Goal: Task Accomplishment & Management: Manage account settings

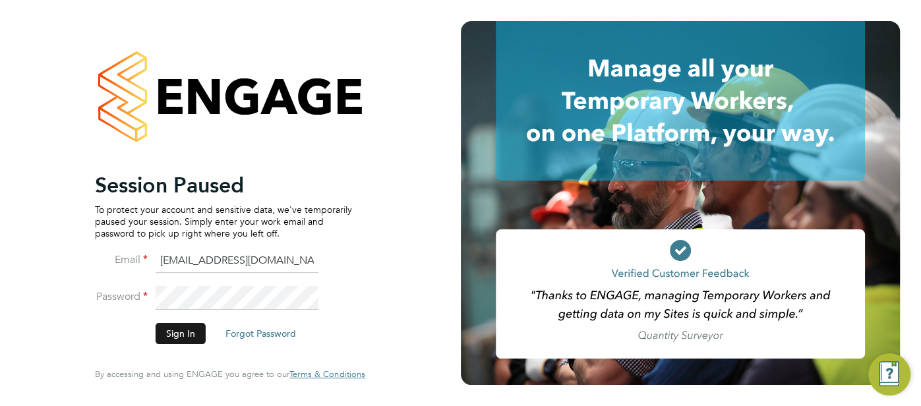
click at [193, 333] on button "Sign In" at bounding box center [181, 333] width 50 height 21
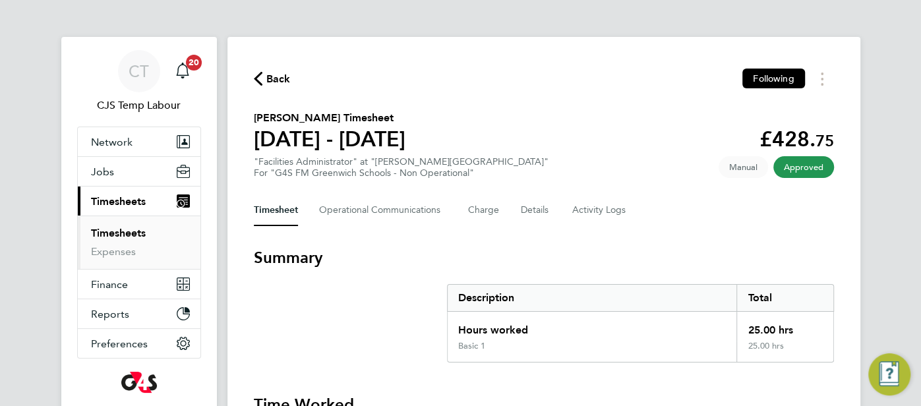
click at [256, 83] on icon "button" at bounding box center [258, 79] width 9 height 14
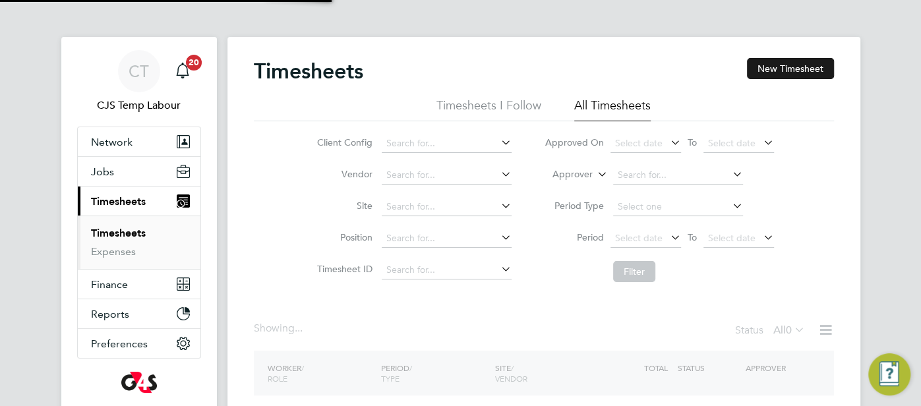
click at [804, 56] on div "Timesheets New Timesheet Timesheets I Follow All Timesheets Client Config Vendo…" at bounding box center [543, 260] width 633 height 447
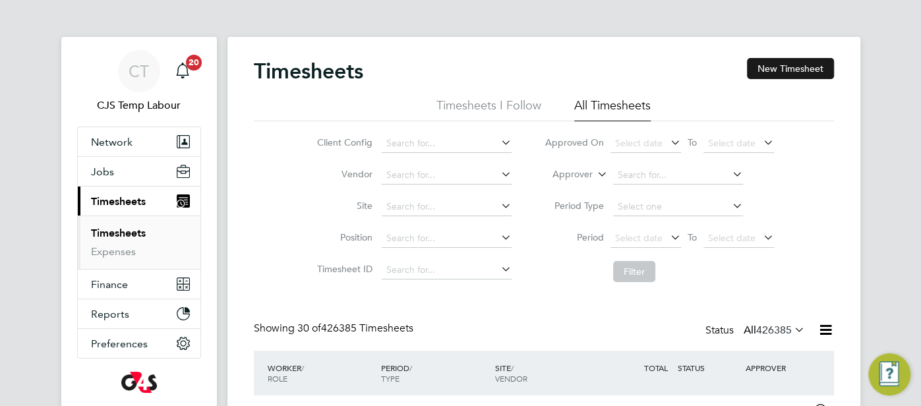
click at [786, 72] on button "New Timesheet" at bounding box center [790, 68] width 87 height 21
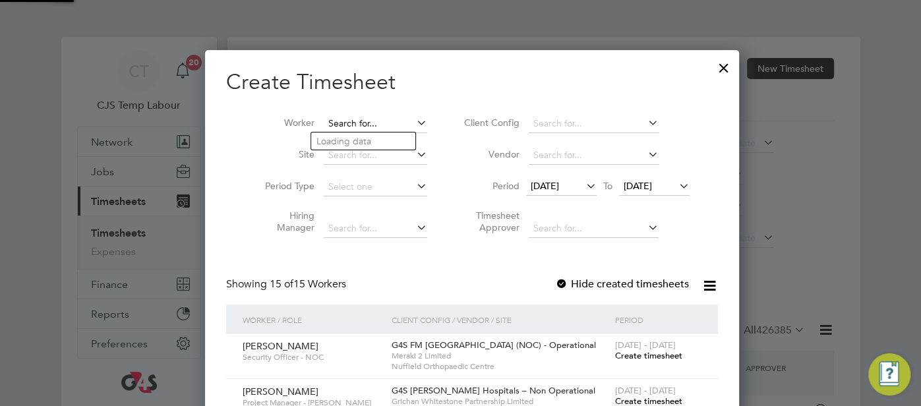
click at [351, 117] on input at bounding box center [375, 124] width 103 height 18
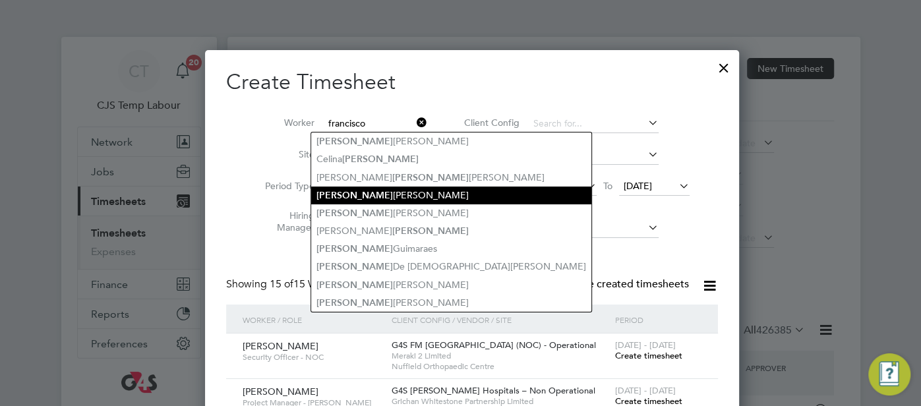
click at [381, 199] on li "Francisco Da Costa" at bounding box center [451, 195] width 280 height 18
type input "Francisco Da Costa"
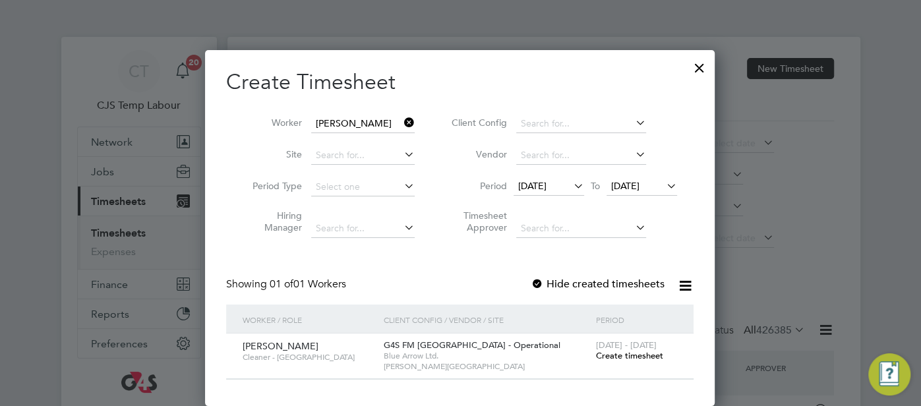
click at [604, 356] on span "Create timesheet" at bounding box center [628, 355] width 67 height 11
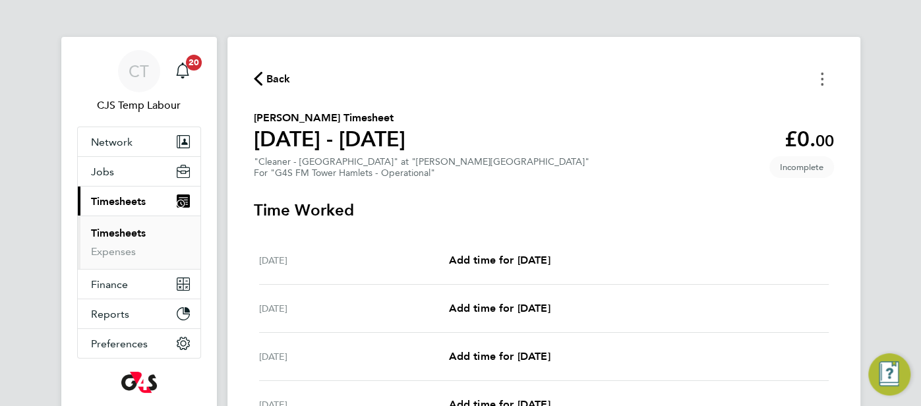
click at [818, 74] on button "Timesheets Menu" at bounding box center [822, 79] width 24 height 20
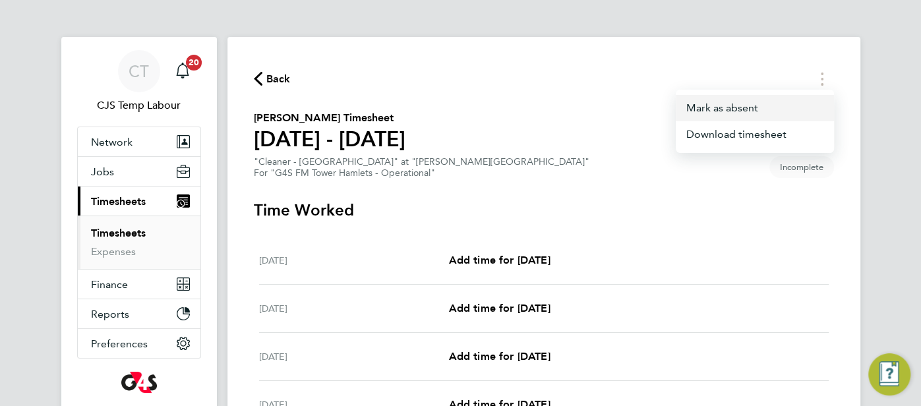
click at [714, 106] on button "Mark as absent" at bounding box center [754, 108] width 158 height 26
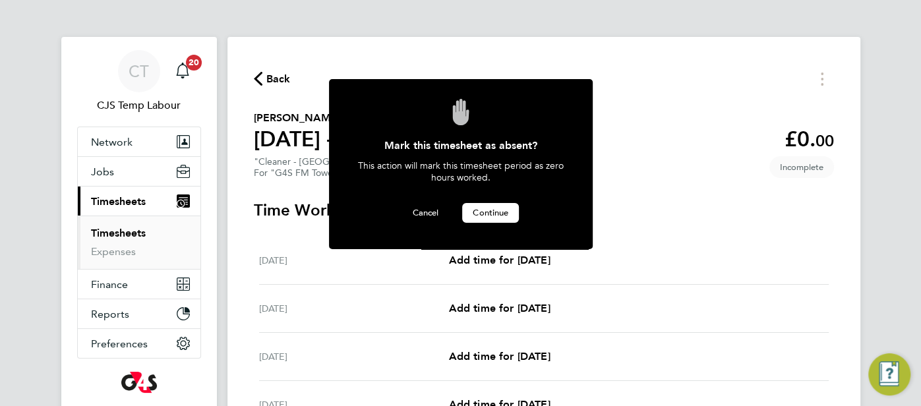
click at [488, 218] on button "Continue" at bounding box center [490, 213] width 57 height 20
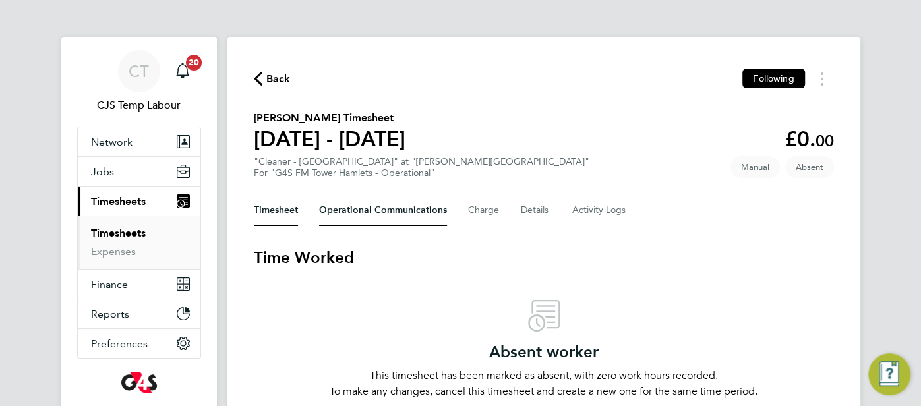
click at [361, 215] on Communications-tab "Operational Communications" at bounding box center [383, 210] width 128 height 32
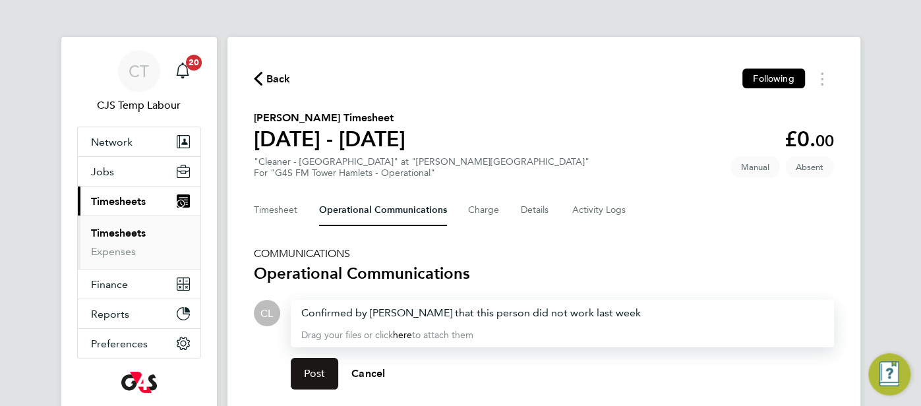
click at [316, 380] on button "Post" at bounding box center [315, 374] width 48 height 32
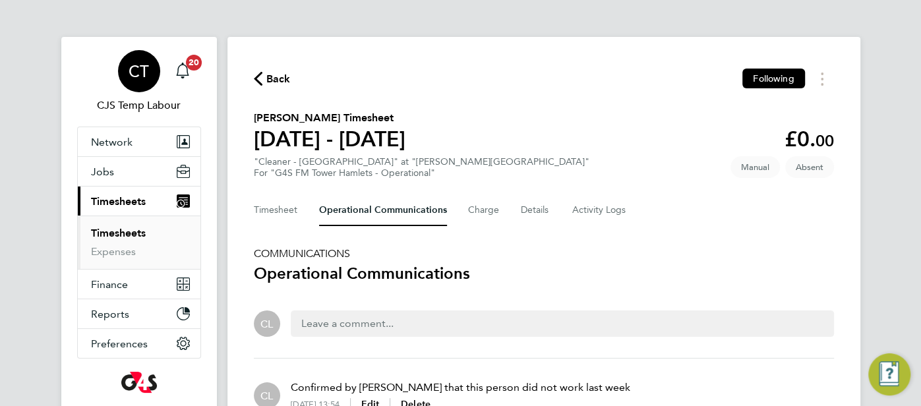
click at [145, 61] on div "CT" at bounding box center [139, 71] width 42 height 42
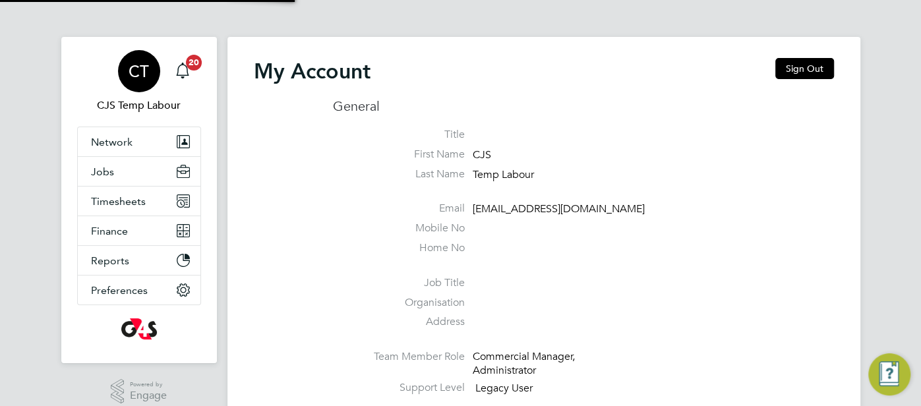
type input "cjs.templabour@uk.g4s.com"
click at [811, 61] on button "Sign Out" at bounding box center [804, 68] width 59 height 21
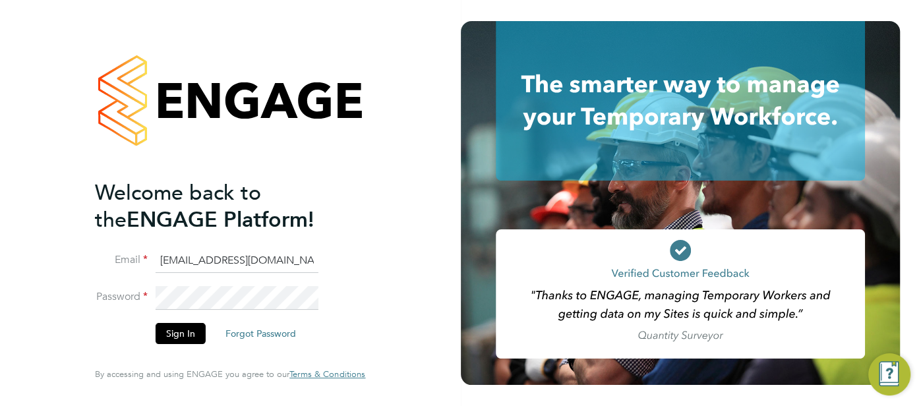
drag, startPoint x: 308, startPoint y: 264, endPoint x: 194, endPoint y: 256, distance: 113.6
click at [189, 261] on input "cjs.templabour@uk.g4s.com" at bounding box center [237, 261] width 163 height 24
type input "cjs.ess@uk.g4s.com"
click at [183, 332] on button "Sign In" at bounding box center [181, 333] width 50 height 21
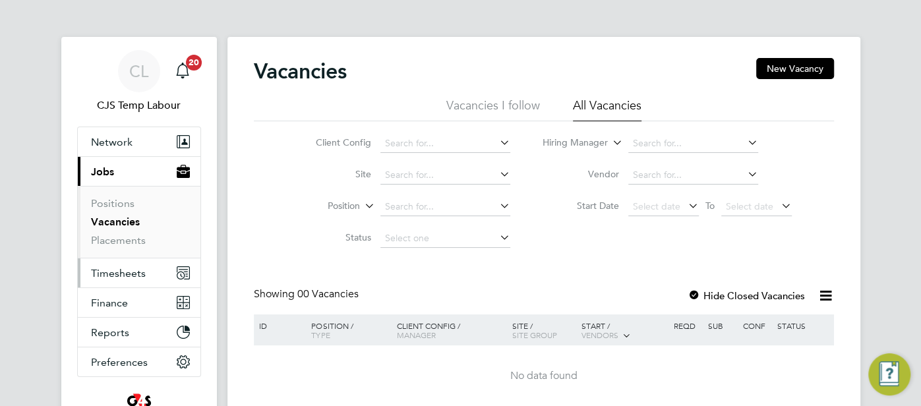
click at [136, 274] on span "Timesheets" at bounding box center [118, 273] width 55 height 13
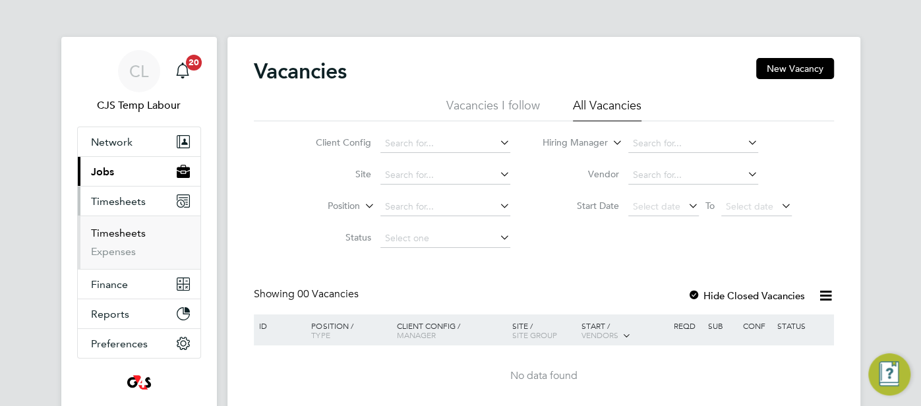
drag, startPoint x: 132, startPoint y: 235, endPoint x: 226, endPoint y: 238, distance: 93.6
click at [132, 235] on link "Timesheets" at bounding box center [118, 233] width 55 height 13
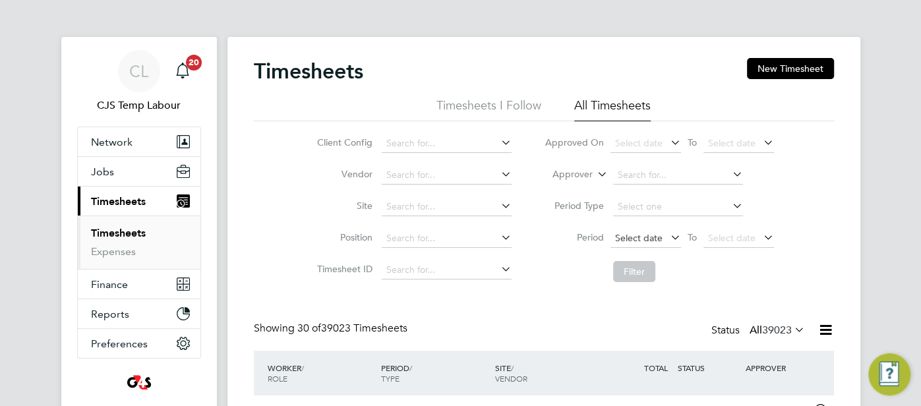
click at [639, 241] on span "Select date" at bounding box center [638, 238] width 47 height 12
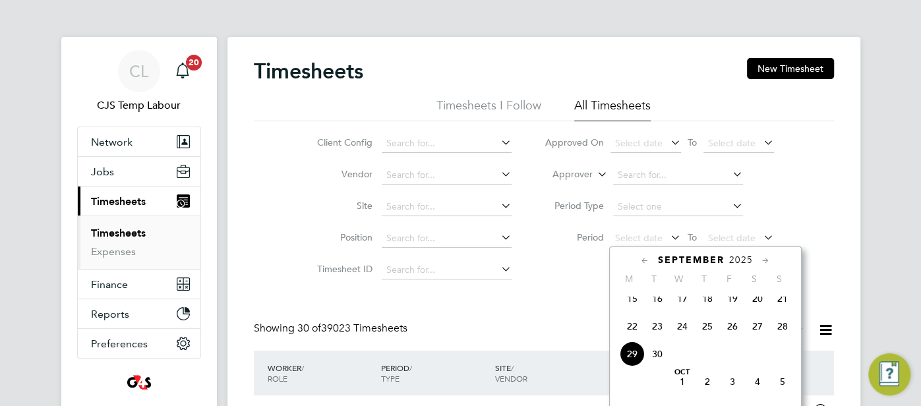
drag, startPoint x: 631, startPoint y: 335, endPoint x: 741, endPoint y: 270, distance: 128.8
click at [633, 335] on span "22" at bounding box center [631, 326] width 25 height 25
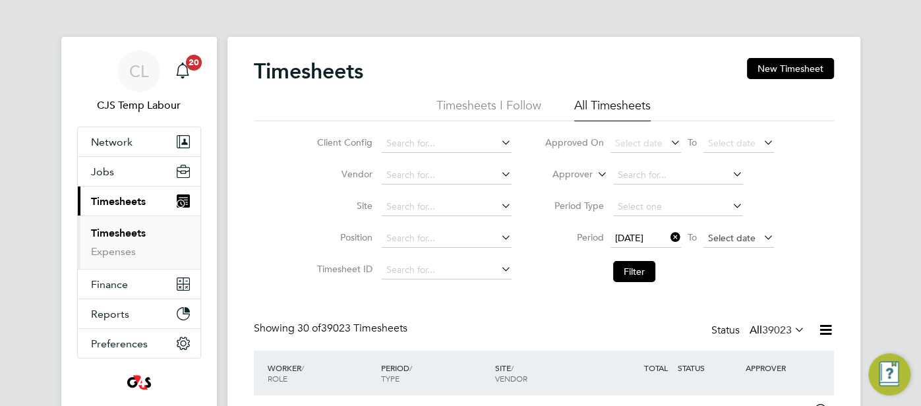
click at [734, 243] on span "Select date" at bounding box center [738, 239] width 71 height 18
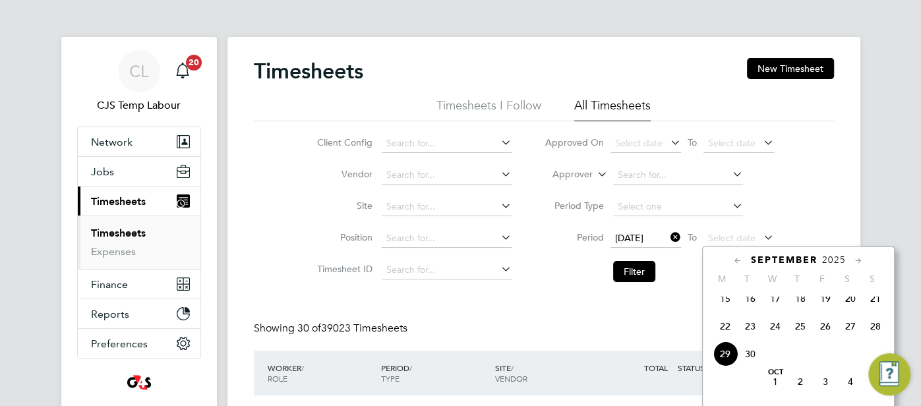
click at [874, 334] on span "28" at bounding box center [875, 326] width 25 height 25
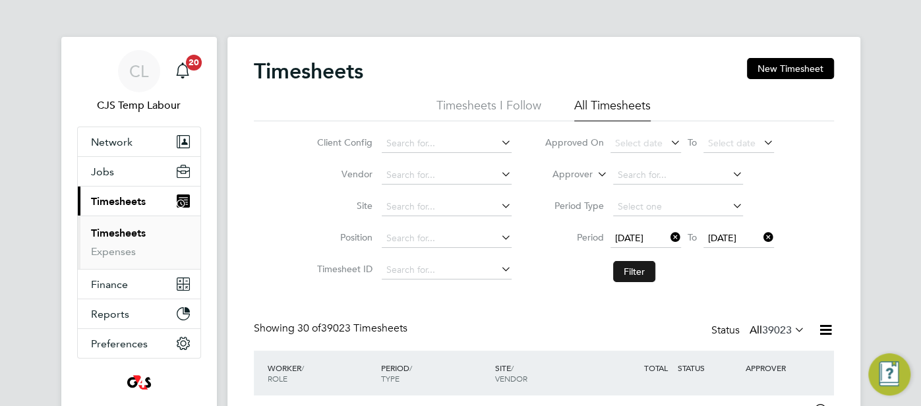
click at [641, 266] on button "Filter" at bounding box center [634, 271] width 42 height 21
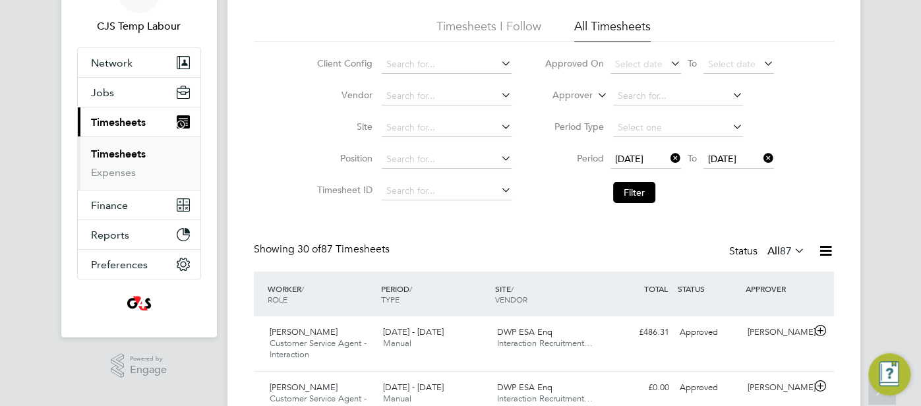
click at [827, 250] on icon at bounding box center [825, 251] width 16 height 16
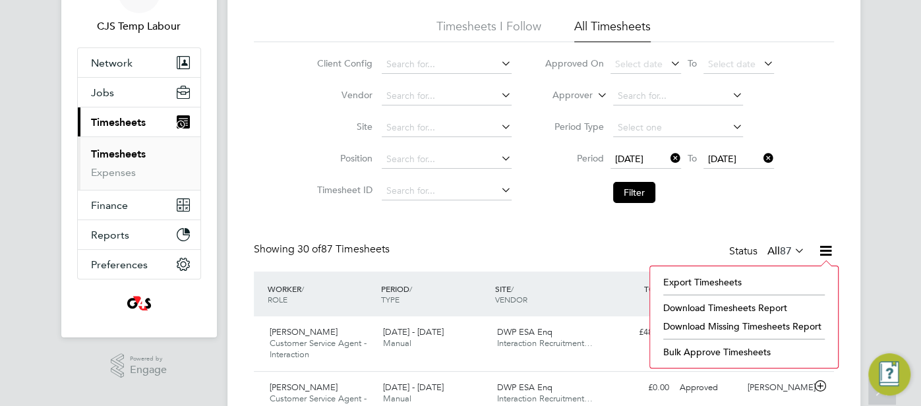
click at [774, 322] on li "Download Missing Timesheets Report" at bounding box center [743, 326] width 175 height 18
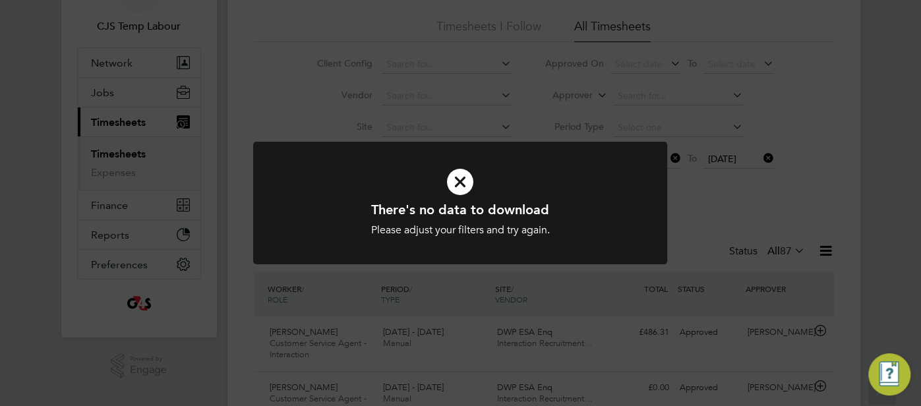
click at [469, 185] on icon at bounding box center [460, 181] width 343 height 51
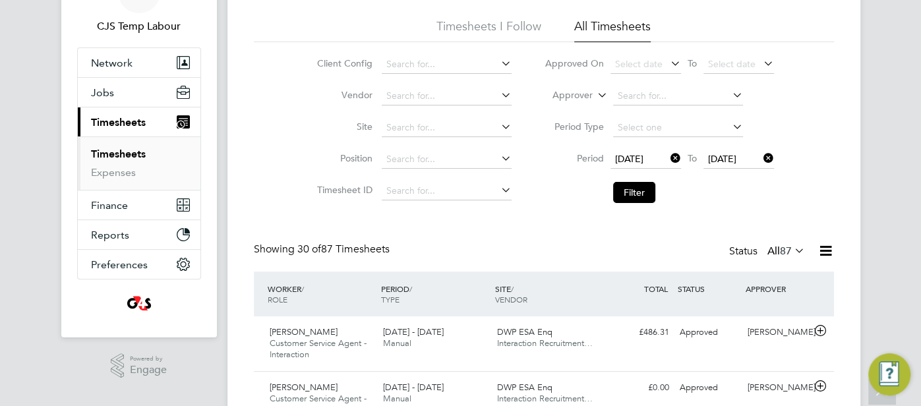
click at [791, 250] on icon at bounding box center [791, 250] width 0 height 18
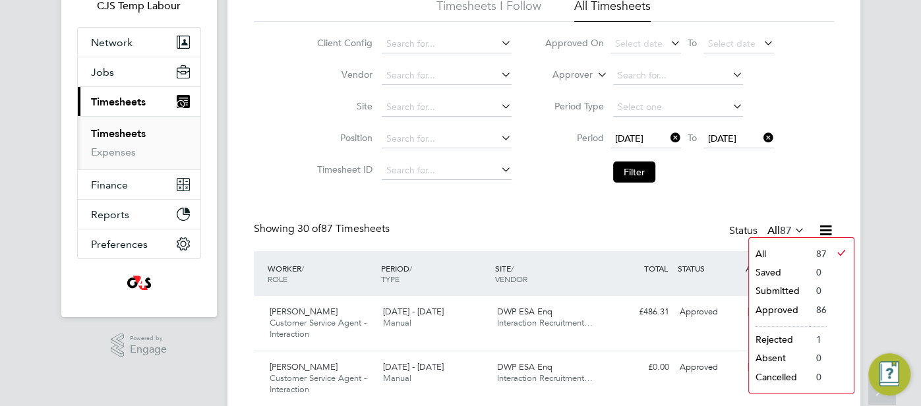
click at [548, 229] on div "Showing 30 of 87 Timesheets Status All 87" at bounding box center [544, 236] width 580 height 29
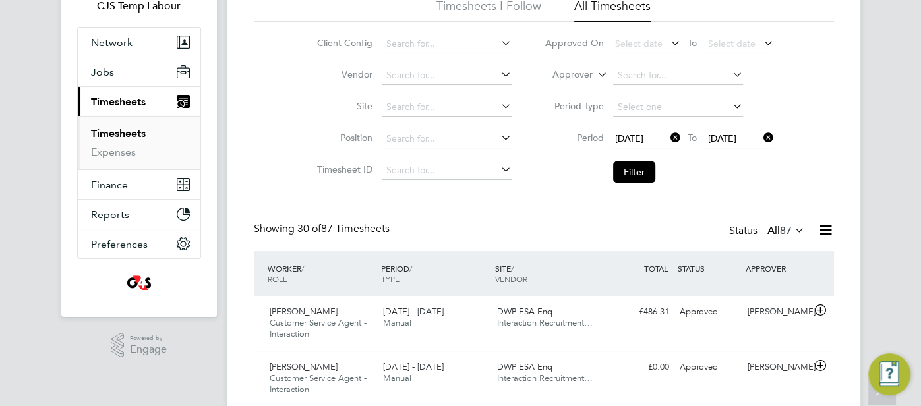
click at [828, 231] on icon at bounding box center [825, 230] width 16 height 16
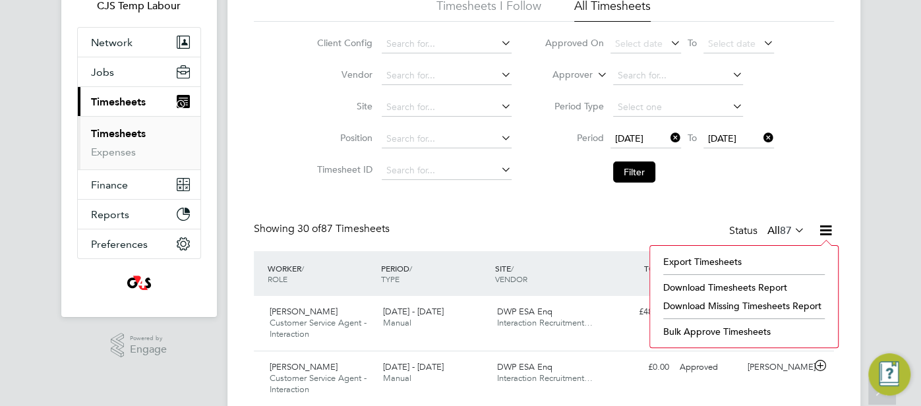
click at [764, 285] on li "Download Timesheets Report" at bounding box center [743, 287] width 175 height 18
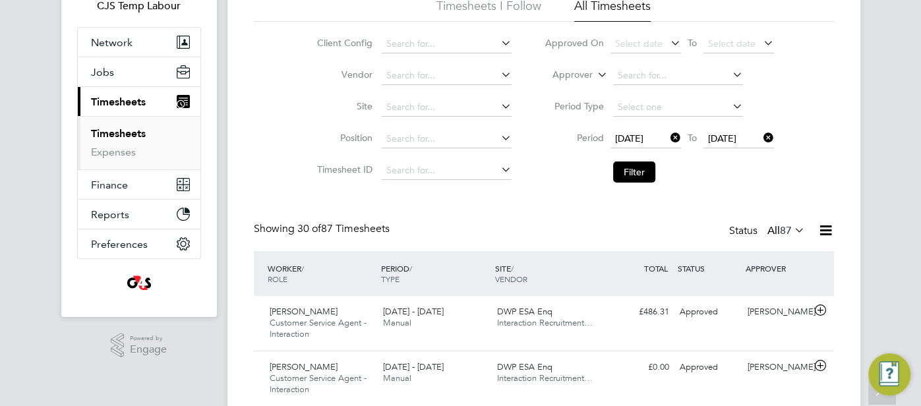
click at [633, 130] on span "22 Sep 2025" at bounding box center [645, 139] width 71 height 18
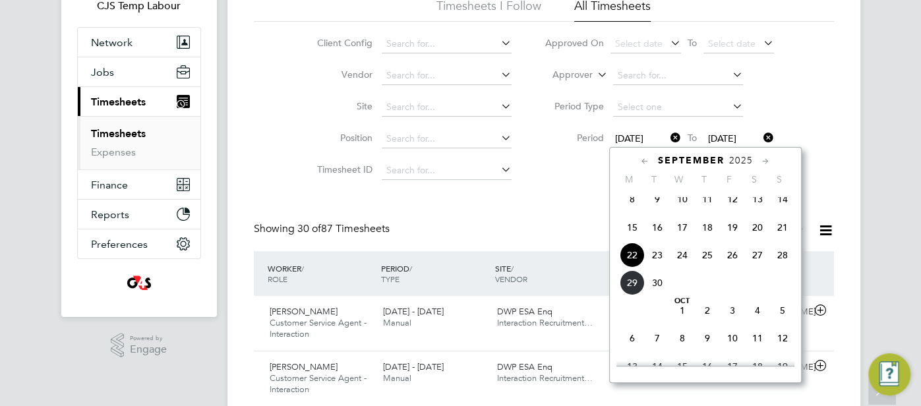
click at [650, 159] on icon at bounding box center [645, 161] width 13 height 14
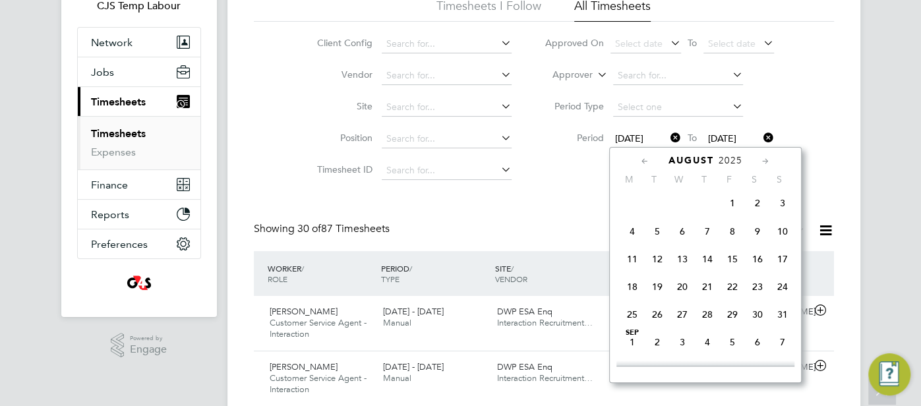
click at [650, 159] on icon at bounding box center [645, 161] width 13 height 14
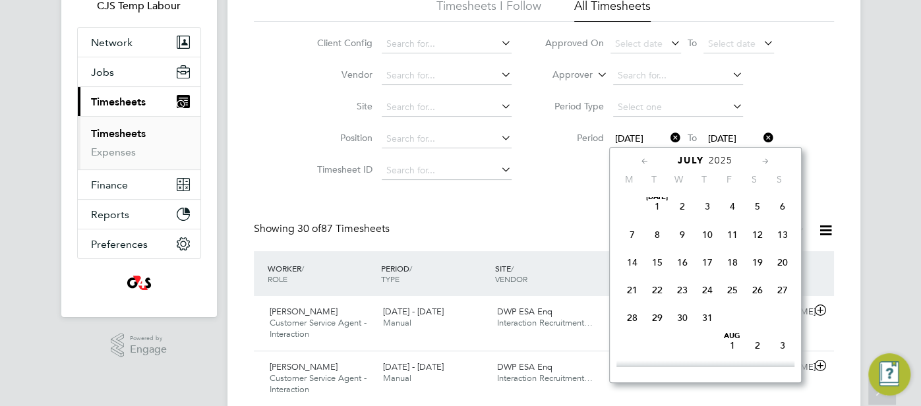
click at [650, 159] on icon at bounding box center [645, 161] width 13 height 14
click at [650, 159] on div "May 2025" at bounding box center [705, 160] width 178 height 13
click at [644, 158] on icon at bounding box center [645, 161] width 13 height 14
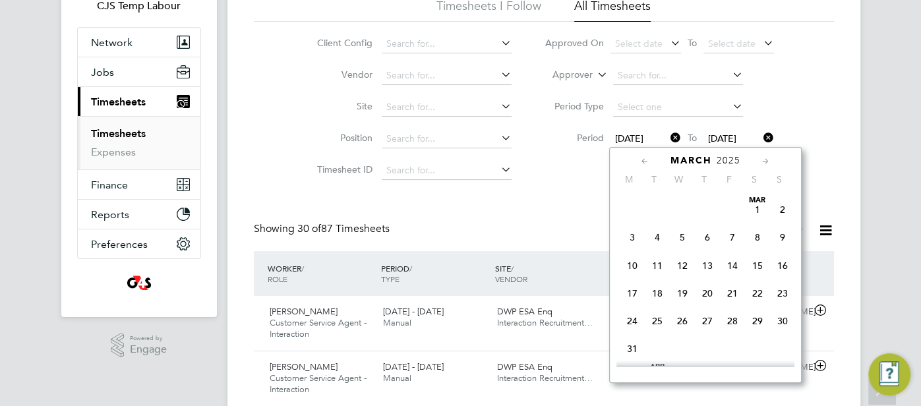
click at [644, 158] on icon at bounding box center [645, 161] width 13 height 14
click at [637, 345] on span "30" at bounding box center [631, 348] width 25 height 25
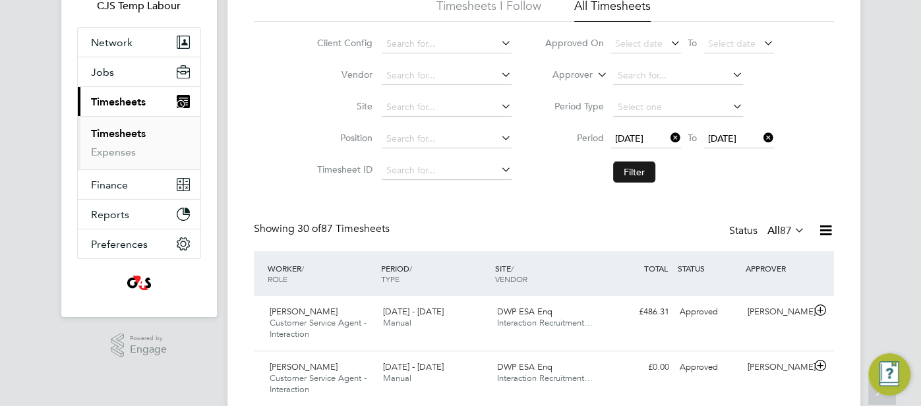
click at [639, 173] on button "Filter" at bounding box center [634, 171] width 42 height 21
click at [832, 227] on icon at bounding box center [825, 230] width 16 height 16
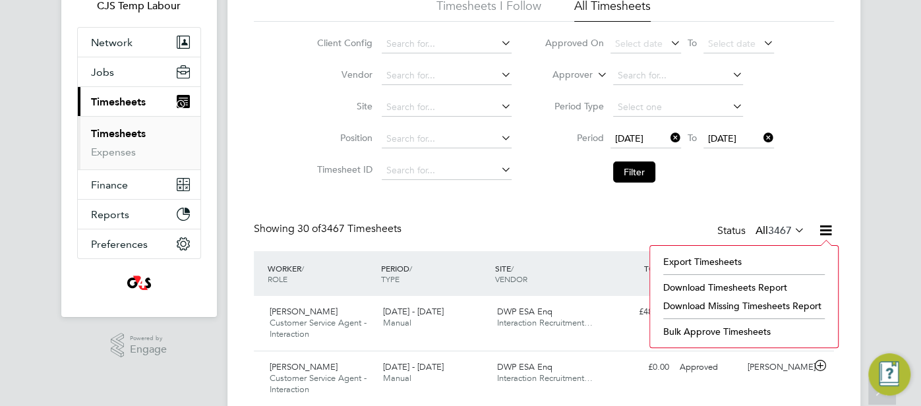
click at [772, 281] on li "Download Timesheets Report" at bounding box center [743, 287] width 175 height 18
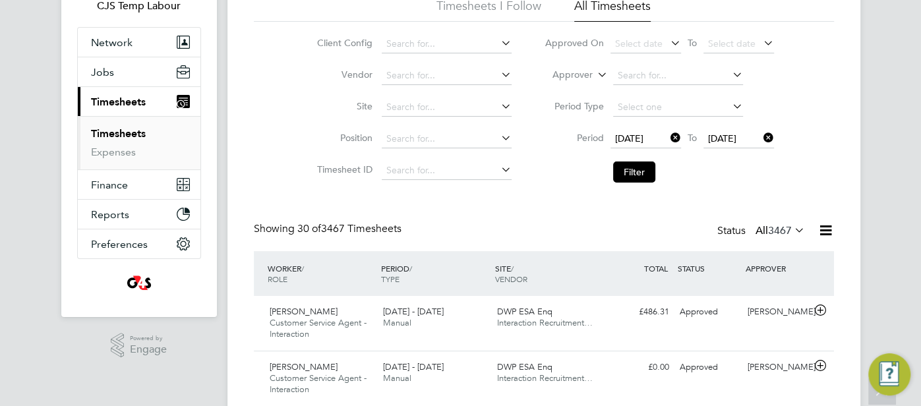
scroll to position [20, 0]
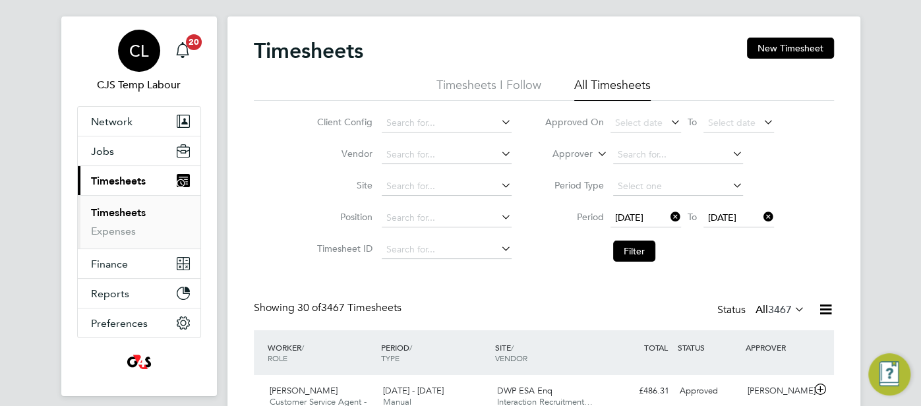
click at [125, 40] on div "CL" at bounding box center [139, 51] width 42 height 42
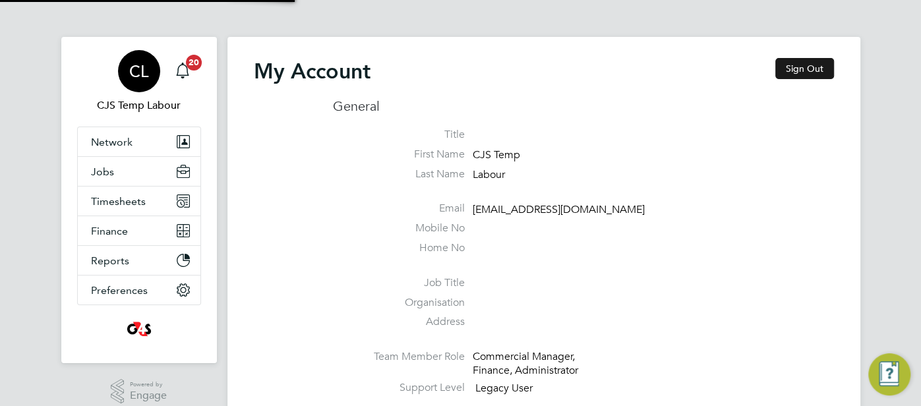
type input "cjs.ess@uk.g4s.com"
click at [789, 68] on button "Sign Out" at bounding box center [804, 68] width 59 height 21
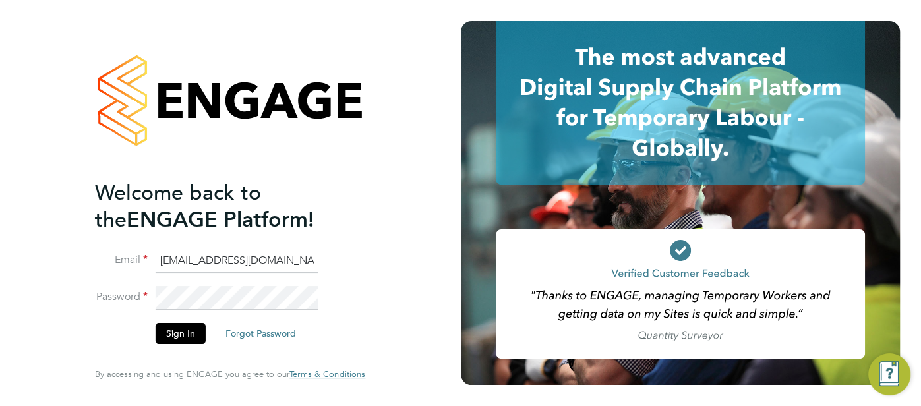
drag, startPoint x: 268, startPoint y: 266, endPoint x: 173, endPoint y: 252, distance: 95.9
click at [167, 256] on input "cjs.ess@uk.g4s.com" at bounding box center [237, 261] width 163 height 24
type input "c"
type input "pts.templabour@uk.g4s.com"
click at [175, 329] on button "Sign In" at bounding box center [181, 333] width 50 height 21
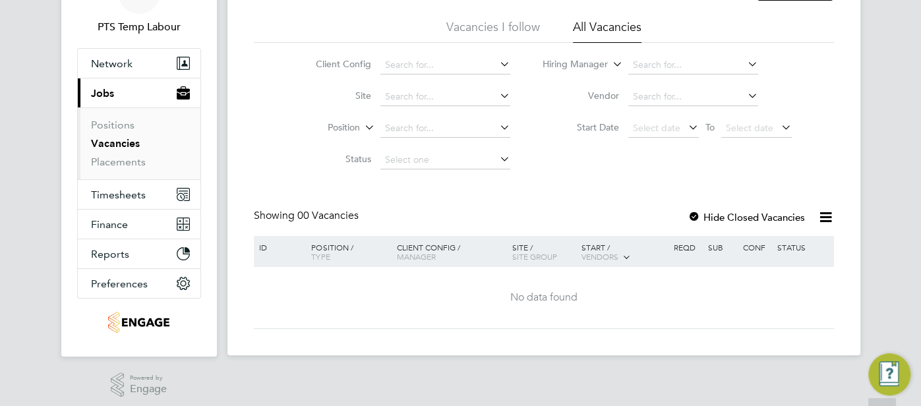
scroll to position [84, 0]
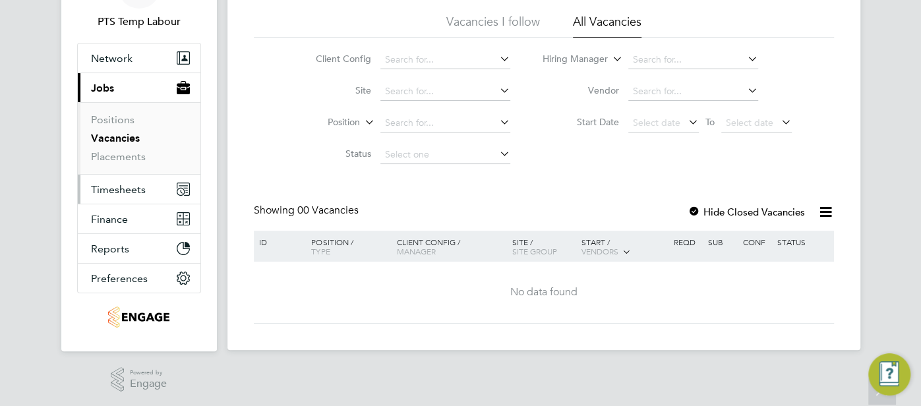
click at [110, 187] on span "Timesheets" at bounding box center [118, 189] width 55 height 13
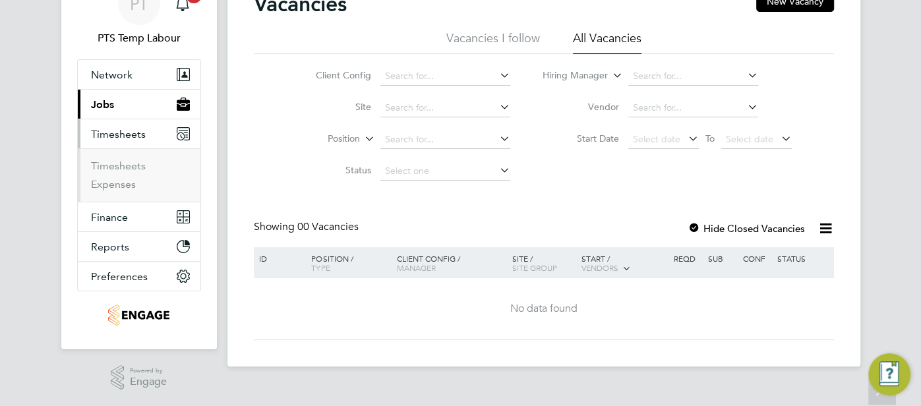
scroll to position [65, 0]
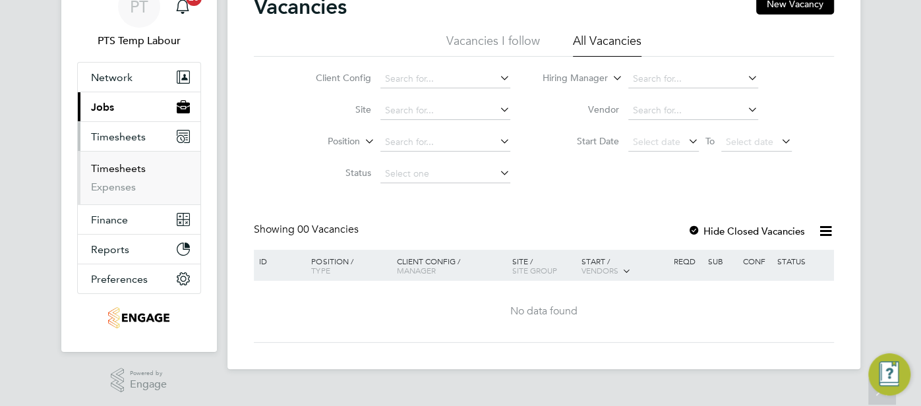
click at [123, 169] on link "Timesheets" at bounding box center [118, 168] width 55 height 13
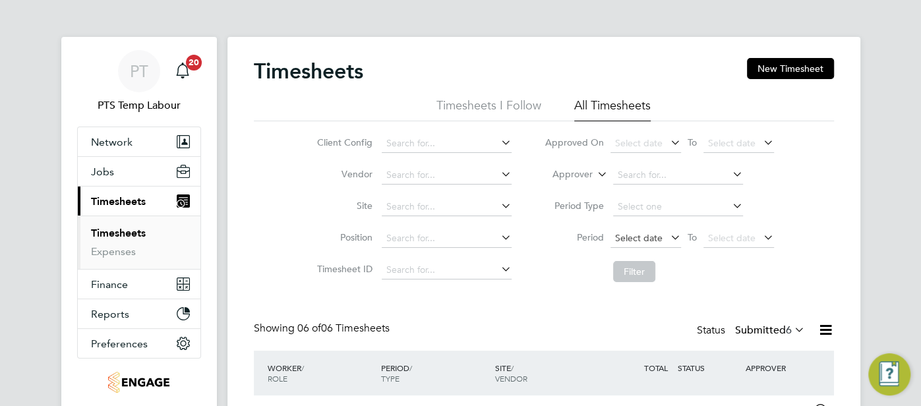
click at [647, 238] on span "Select date" at bounding box center [638, 238] width 47 height 12
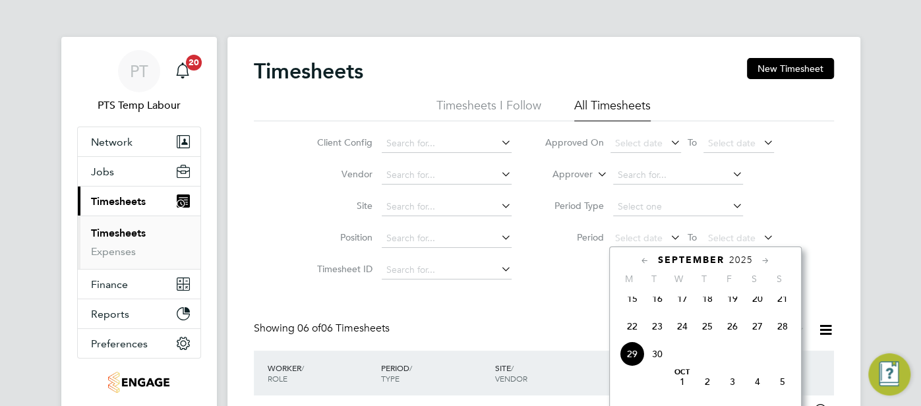
click at [638, 337] on span "22" at bounding box center [631, 326] width 25 height 25
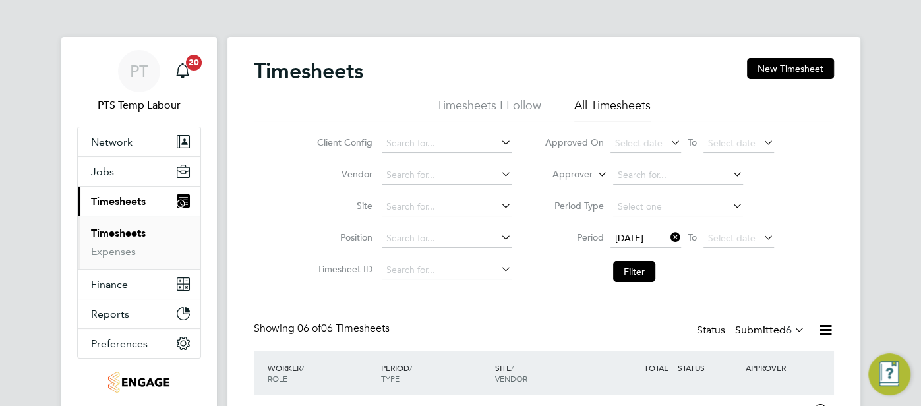
drag, startPoint x: 721, startPoint y: 234, endPoint x: 743, endPoint y: 248, distance: 26.7
click at [723, 238] on span "Select date" at bounding box center [731, 238] width 47 height 12
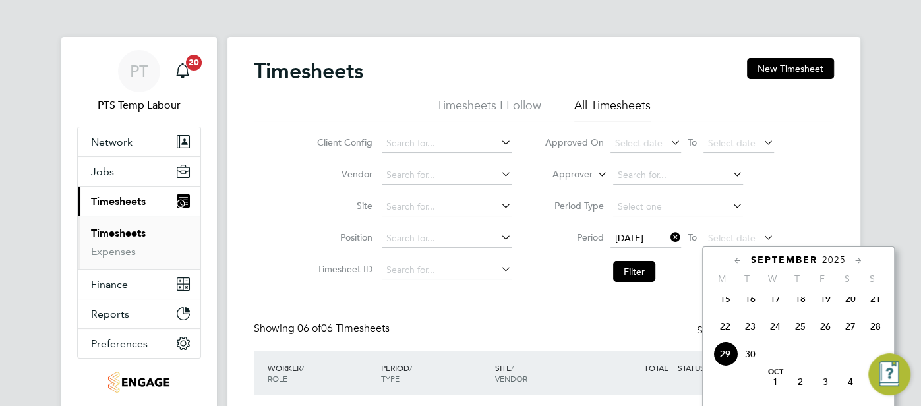
click at [870, 335] on span "28" at bounding box center [875, 326] width 25 height 25
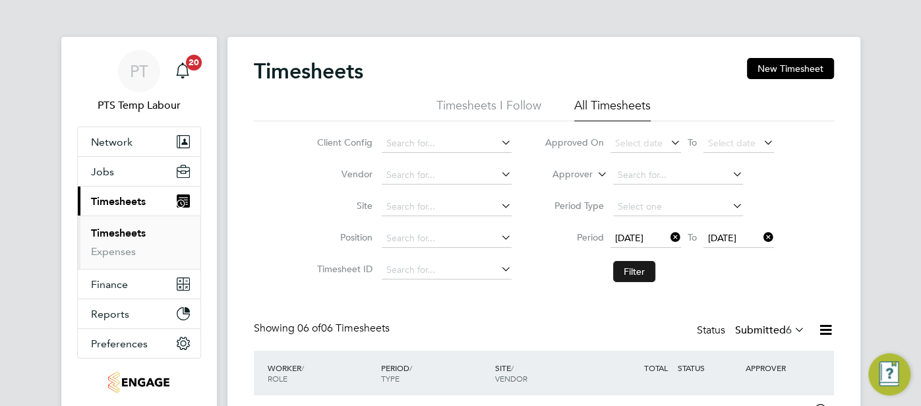
click at [639, 269] on button "Filter" at bounding box center [634, 271] width 42 height 21
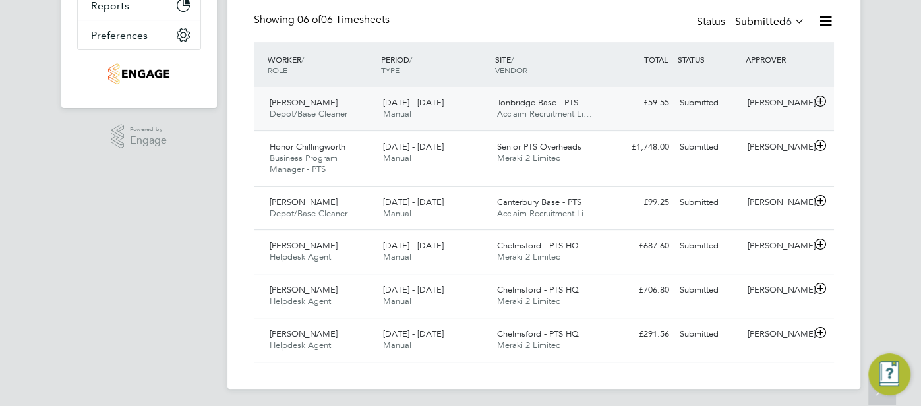
click at [752, 107] on div "David Hutton" at bounding box center [776, 103] width 69 height 22
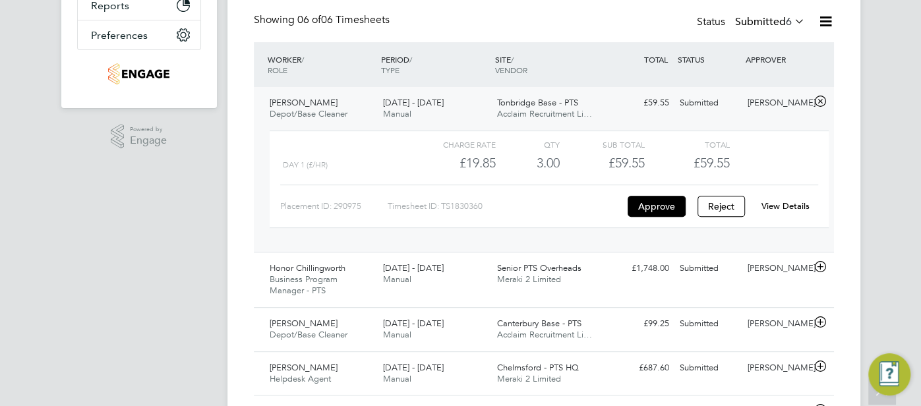
click at [783, 202] on link "View Details" at bounding box center [785, 205] width 48 height 11
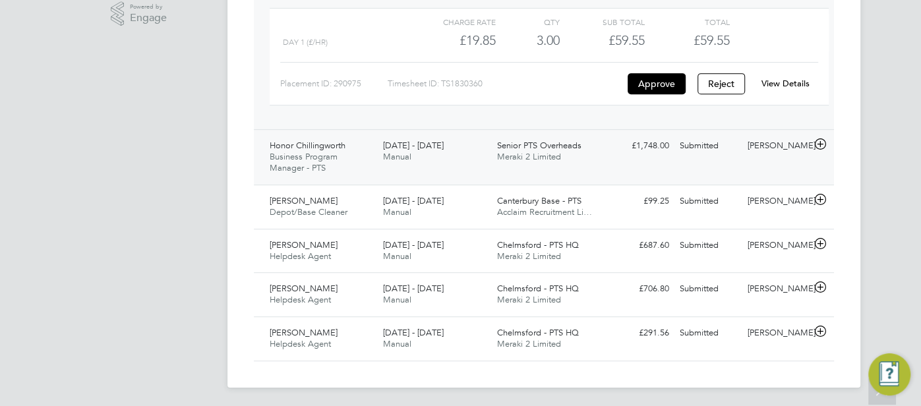
click at [770, 156] on div "Honor Chillingworth Business Program Manager - PTS 22 - 28 Sep 2025 22 - 28 Sep…" at bounding box center [544, 156] width 580 height 55
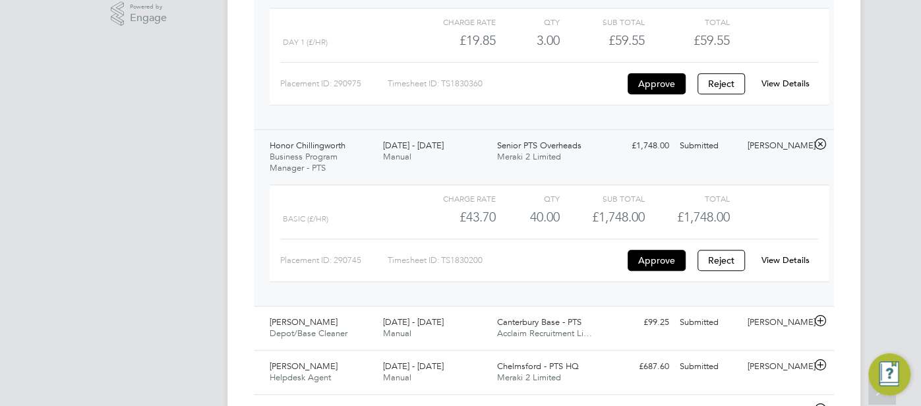
click at [787, 259] on link "View Details" at bounding box center [785, 259] width 48 height 11
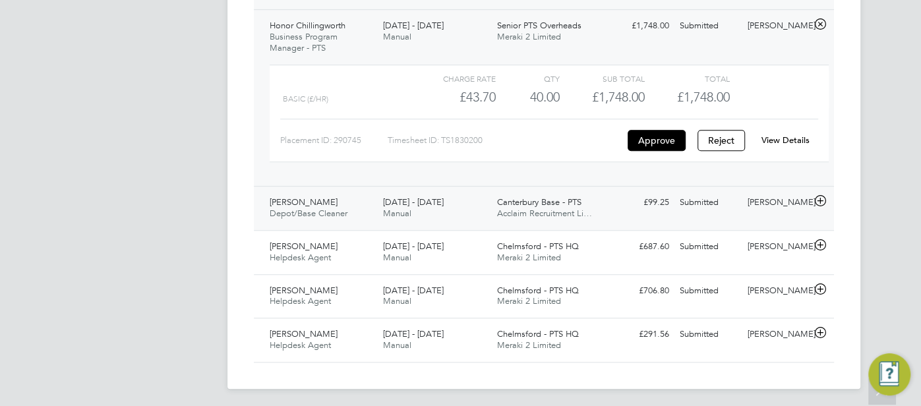
scroll to position [551, 0]
click at [758, 202] on div "[PERSON_NAME]" at bounding box center [776, 203] width 69 height 22
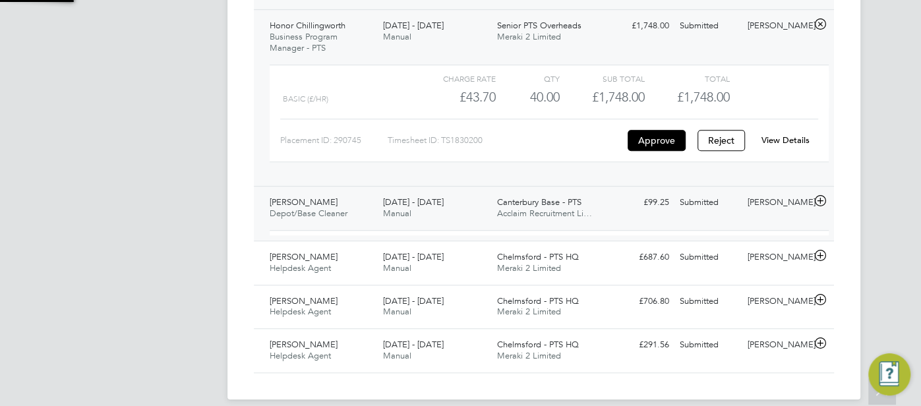
scroll to position [22, 128]
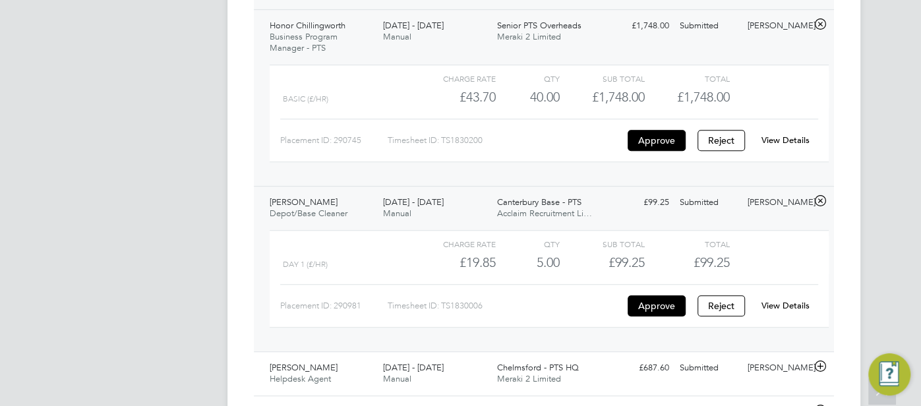
click at [787, 304] on link "View Details" at bounding box center [785, 305] width 48 height 11
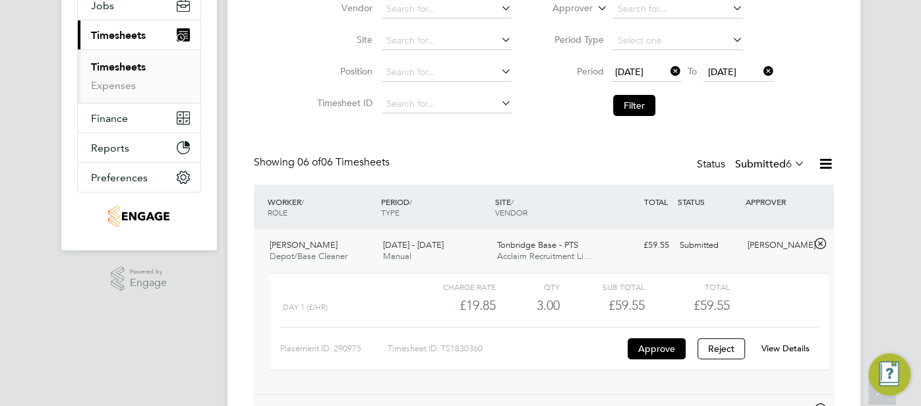
scroll to position [153, 0]
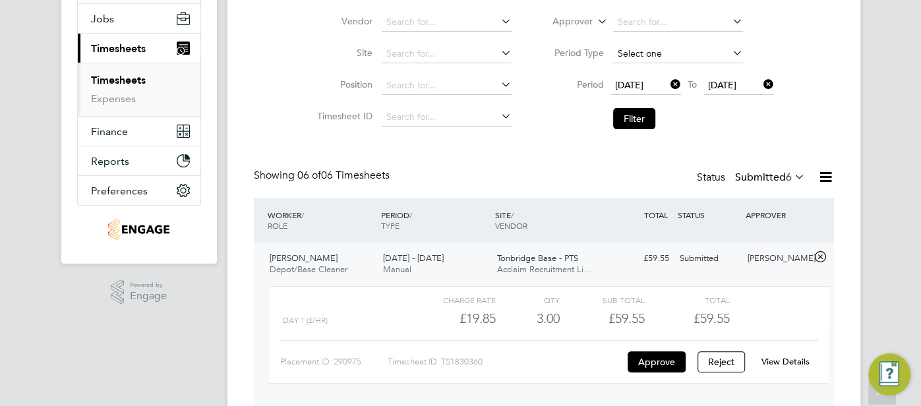
click at [639, 49] on input at bounding box center [678, 54] width 130 height 18
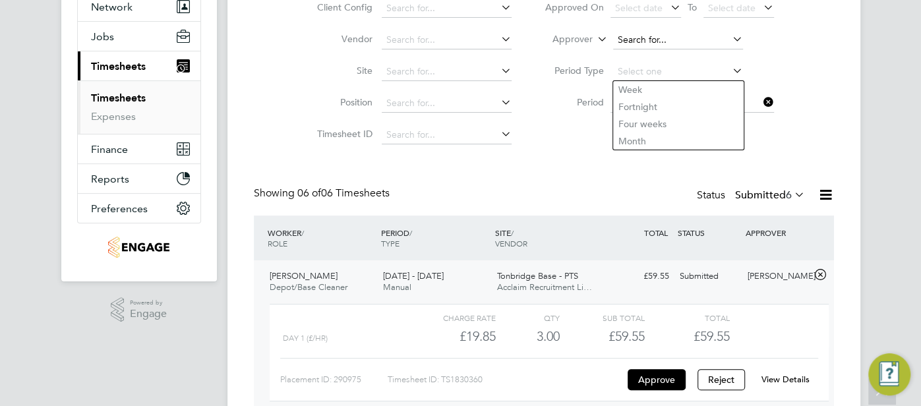
scroll to position [132, 0]
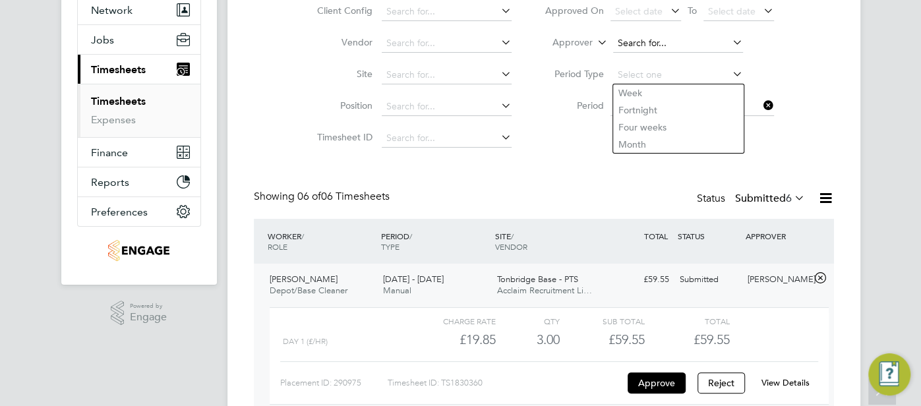
click at [645, 44] on input at bounding box center [678, 43] width 130 height 18
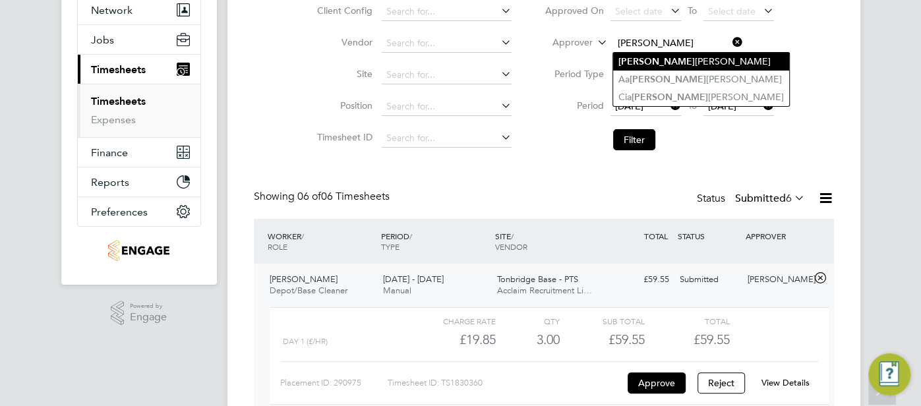
click at [658, 60] on li "Ron al Almas" at bounding box center [701, 62] width 176 height 18
type input "Ronal Almas"
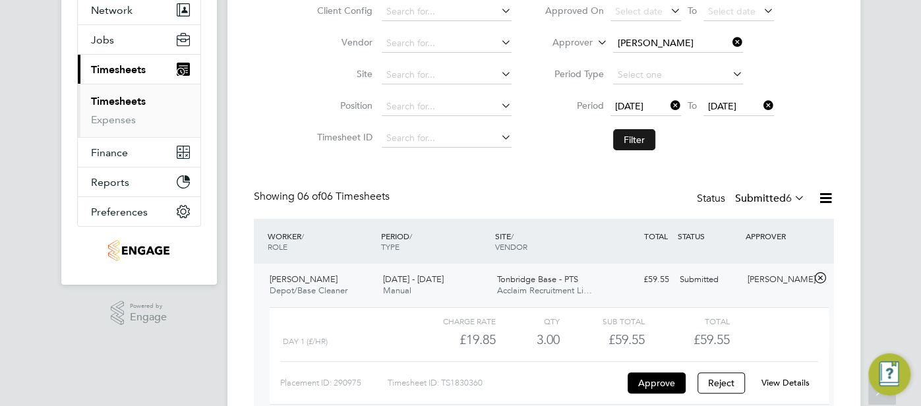
click at [625, 142] on button "Filter" at bounding box center [634, 139] width 42 height 21
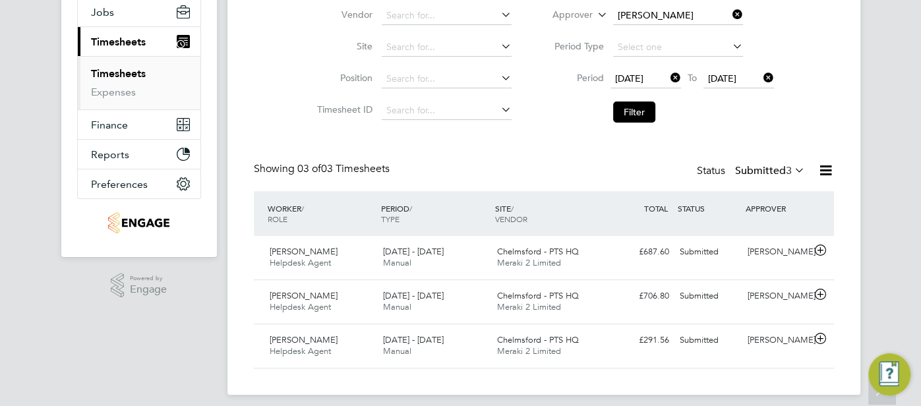
scroll to position [167, 0]
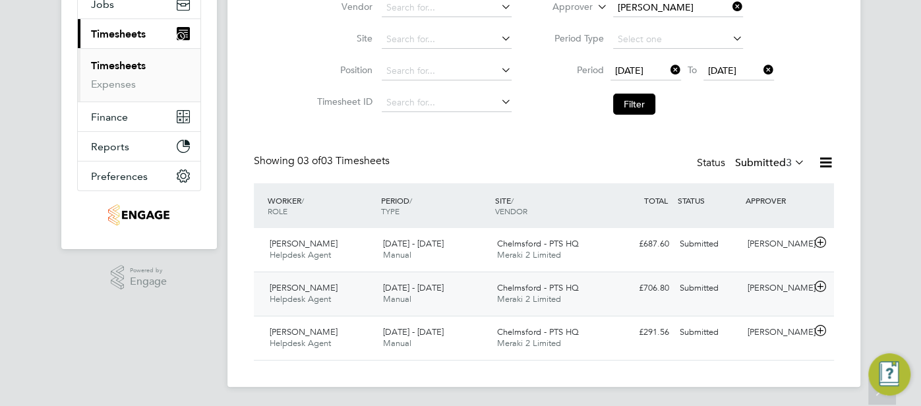
click at [662, 288] on div "£706.80 Submitted" at bounding box center [640, 288] width 69 height 22
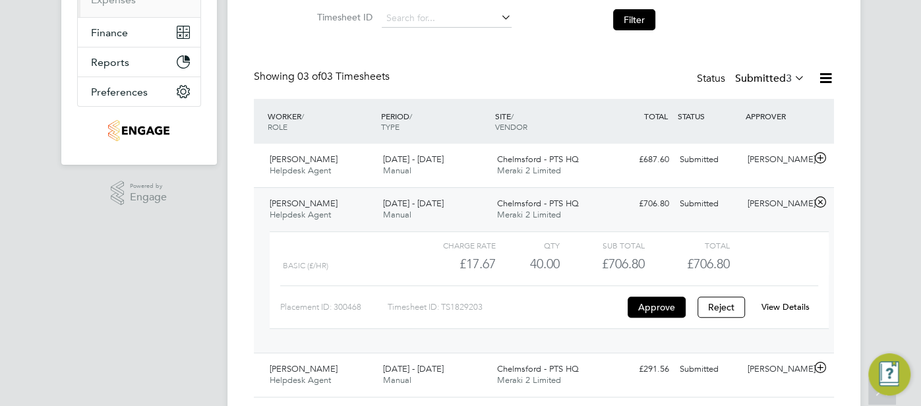
scroll to position [254, 0]
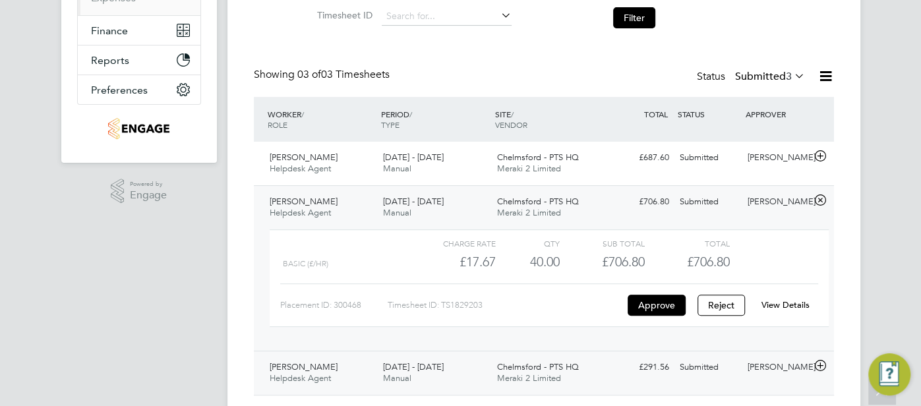
click at [634, 364] on div "£291.56 Submitted" at bounding box center [640, 368] width 69 height 22
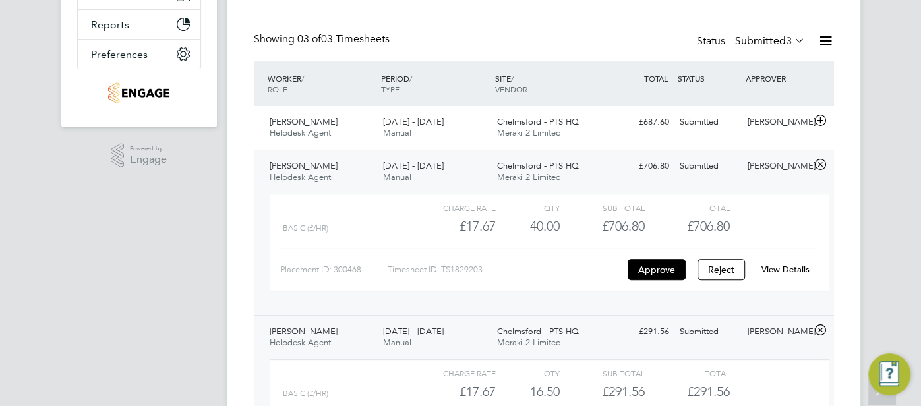
scroll to position [302, 0]
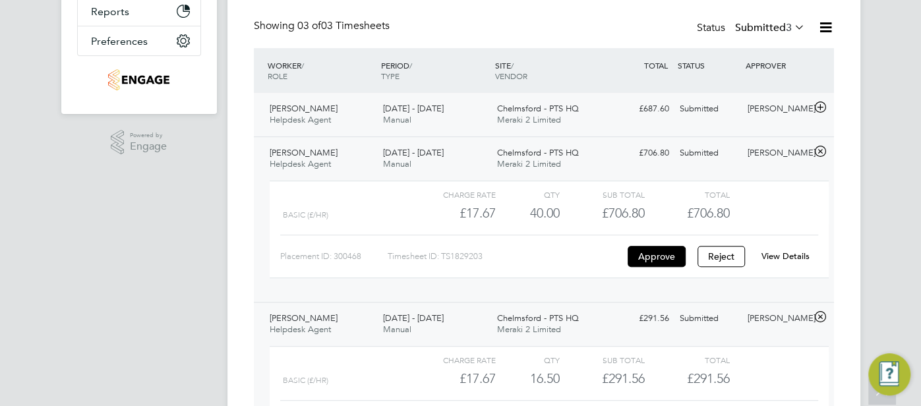
click at [681, 99] on div "Submitted" at bounding box center [708, 109] width 69 height 22
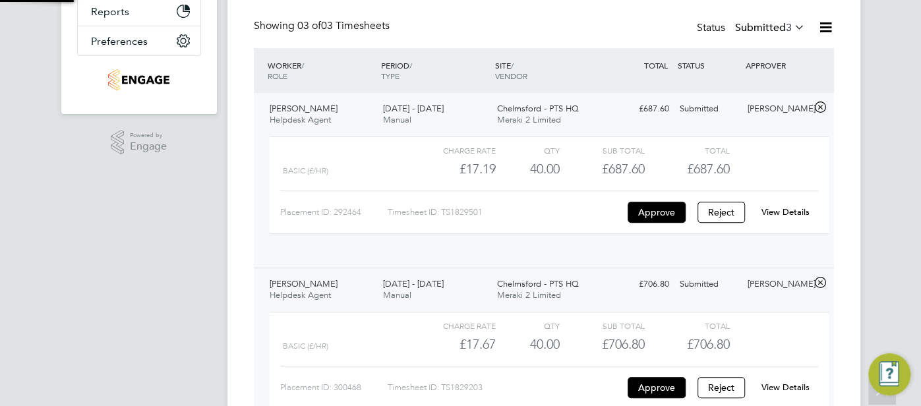
scroll to position [22, 128]
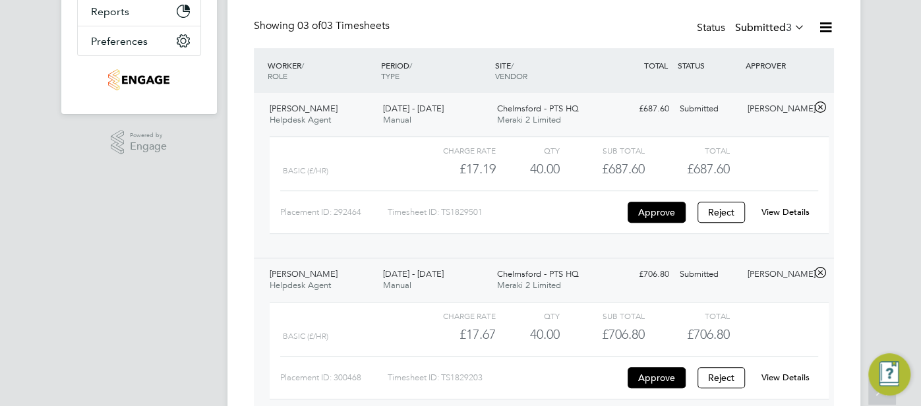
click at [840, 177] on div "Timesheets New Timesheet Timesheets I Follow All Timesheets Client Config Vendo…" at bounding box center [543, 174] width 633 height 881
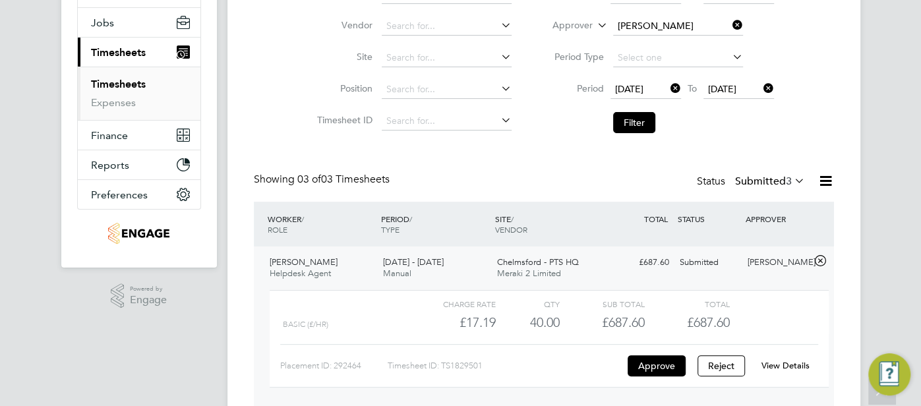
scroll to position [149, 0]
click at [681, 29] on input at bounding box center [678, 26] width 130 height 18
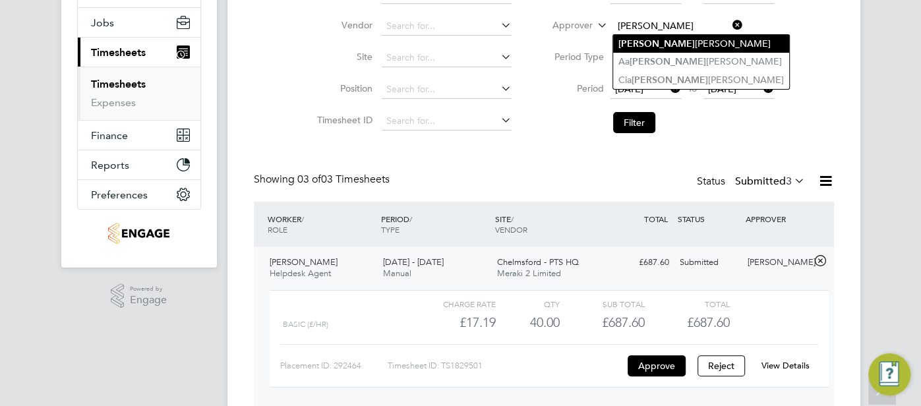
click at [696, 46] on li "Ron al Almas" at bounding box center [701, 44] width 176 height 18
type input "Ronal Almas"
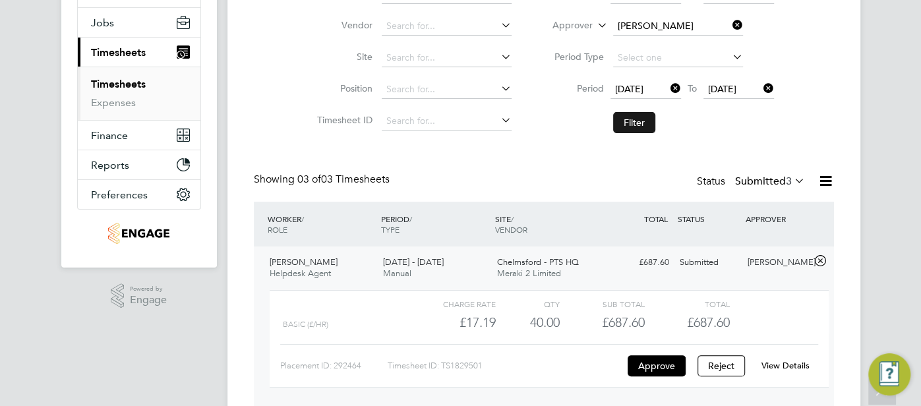
click at [631, 125] on button "Filter" at bounding box center [634, 122] width 42 height 21
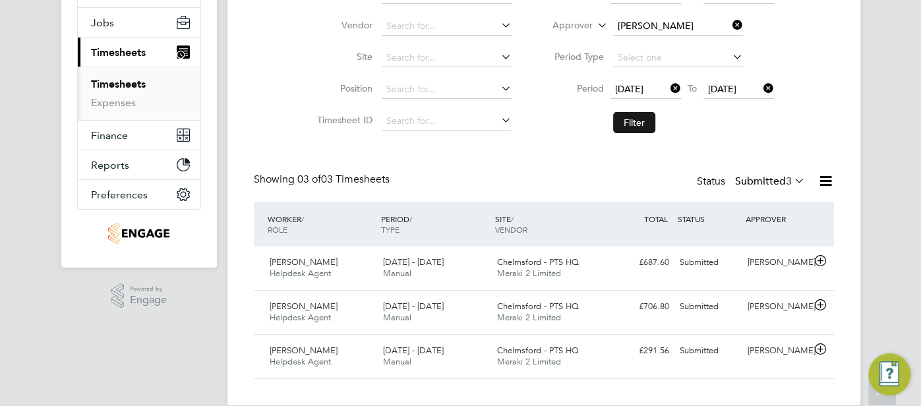
scroll to position [33, 114]
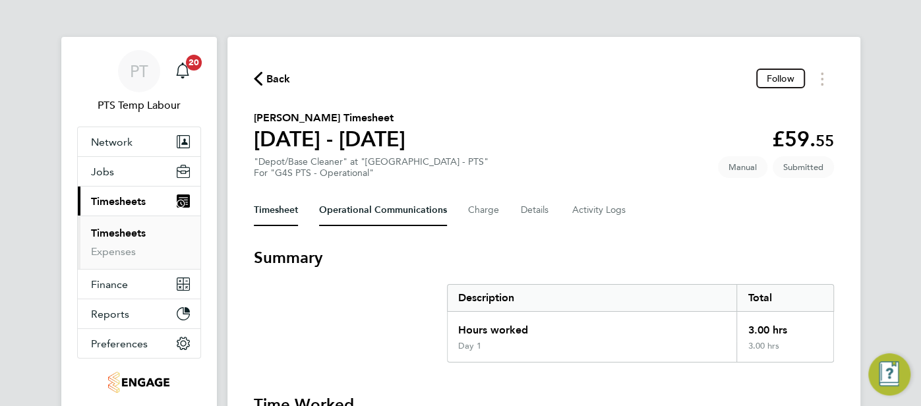
click at [341, 213] on Communications-tab "Operational Communications" at bounding box center [383, 210] width 128 height 32
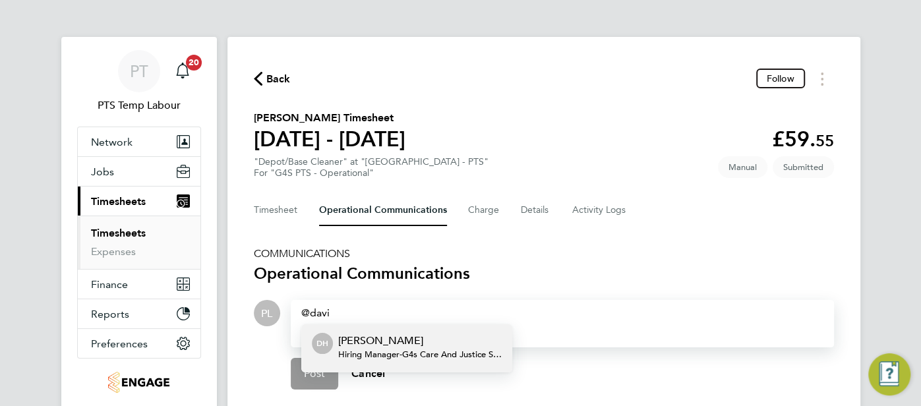
click at [401, 349] on span "Hiring Manager - G4s Care And Justice Services (Uk) Limited" at bounding box center [419, 354] width 163 height 11
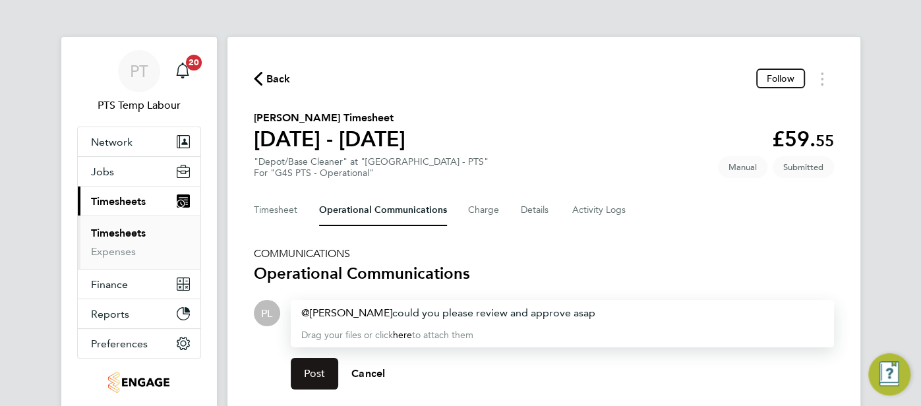
click at [310, 375] on span "Post" at bounding box center [315, 373] width 22 height 13
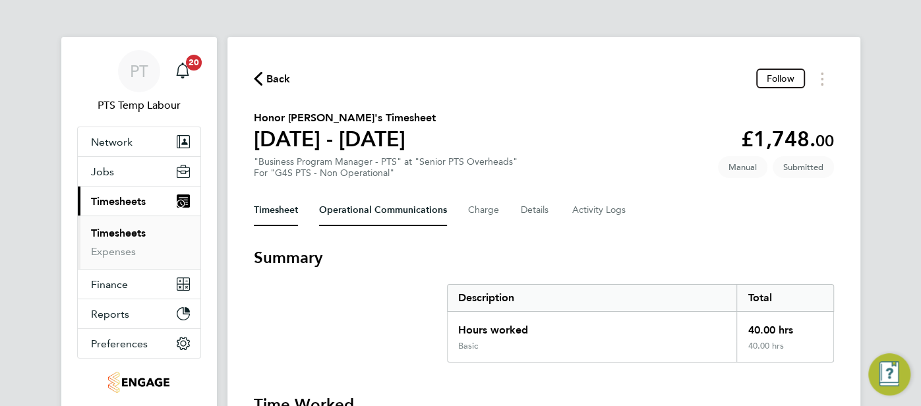
click at [377, 223] on Communications-tab "Operational Communications" at bounding box center [383, 210] width 128 height 32
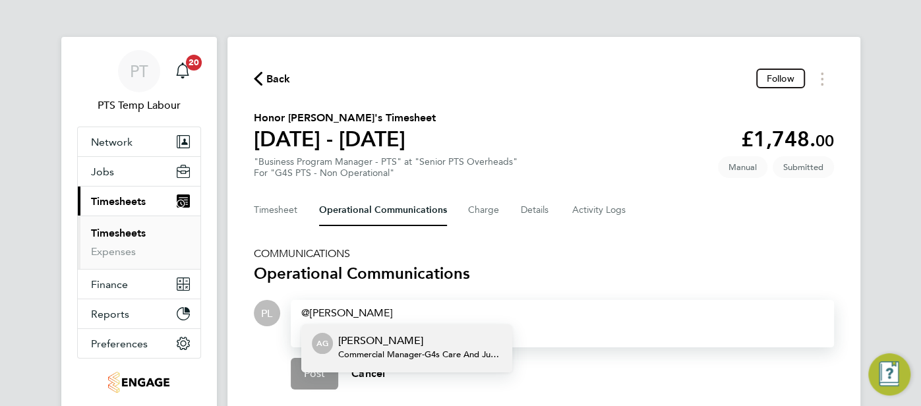
click at [375, 351] on span "Commercial Manager - G4s Care And Justice Services (Uk) Limited" at bounding box center [419, 354] width 163 height 11
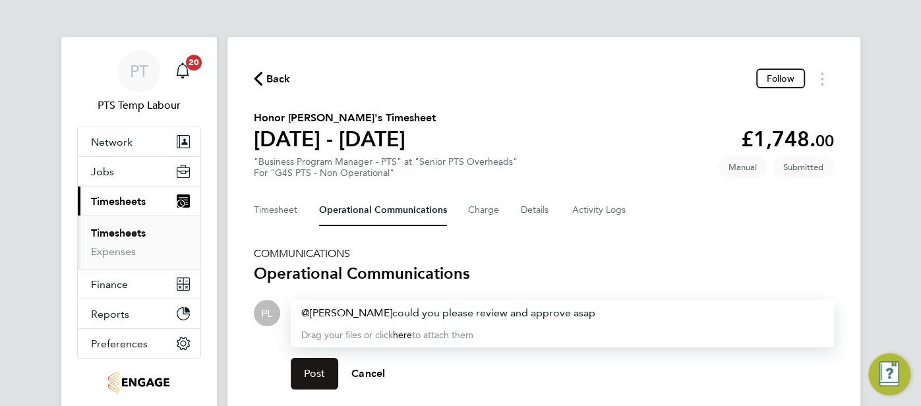
click at [316, 367] on span "Post" at bounding box center [315, 373] width 22 height 13
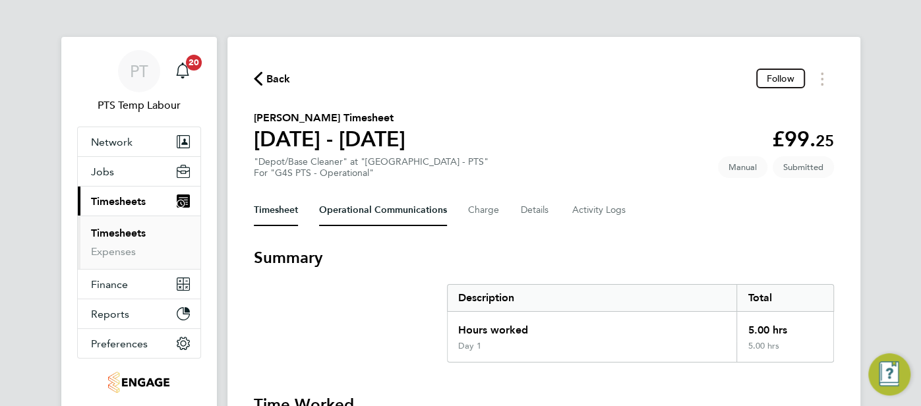
click at [413, 205] on Communications-tab "Operational Communications" at bounding box center [383, 210] width 128 height 32
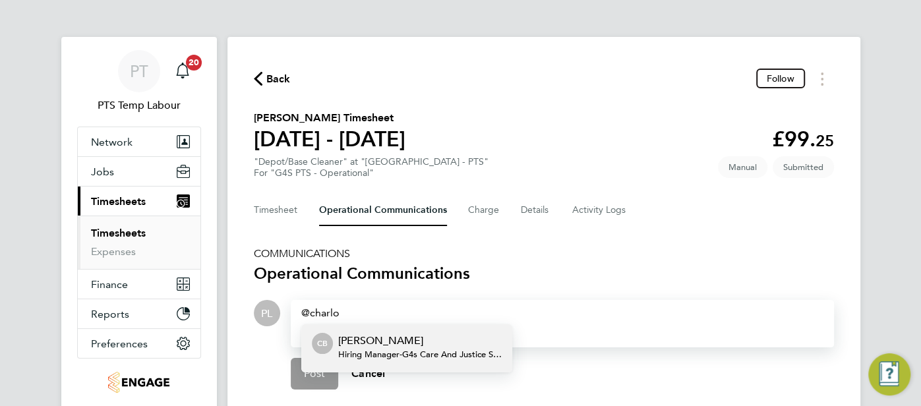
click at [464, 342] on p "[PERSON_NAME]" at bounding box center [419, 341] width 163 height 16
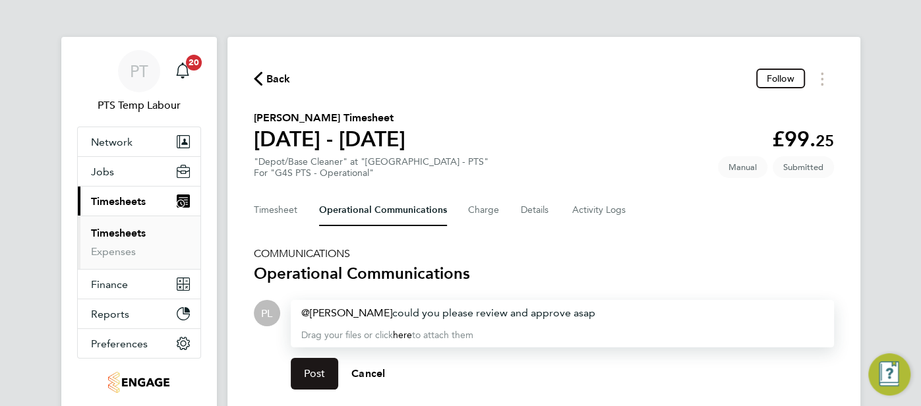
click at [320, 368] on span "Post" at bounding box center [315, 373] width 22 height 13
